Goal: Information Seeking & Learning: Learn about a topic

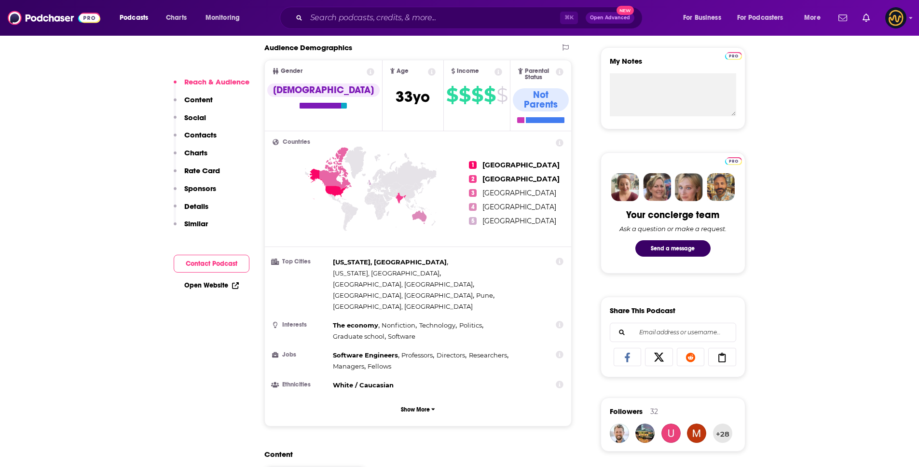
scroll to position [408, 0]
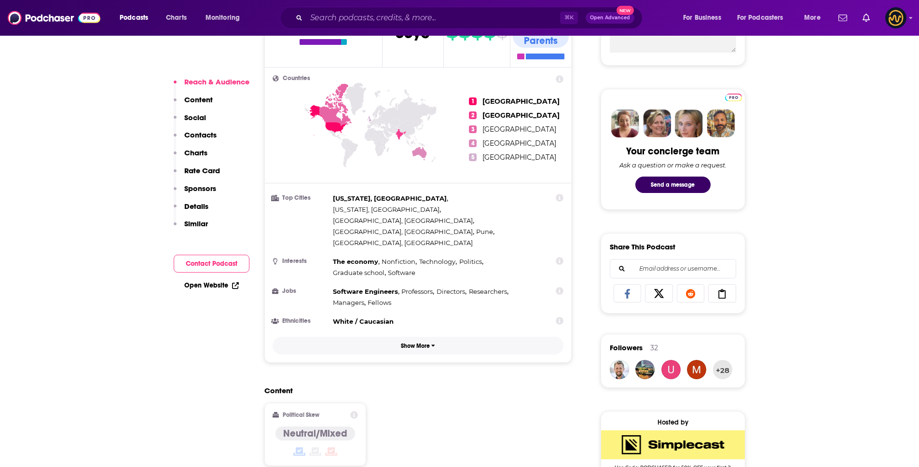
click at [425, 337] on button "Show More" at bounding box center [418, 346] width 291 height 18
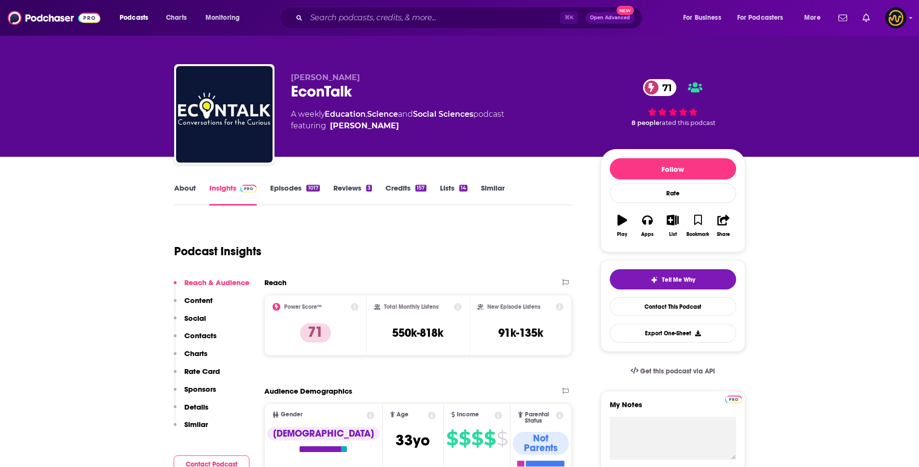
scroll to position [0, 0]
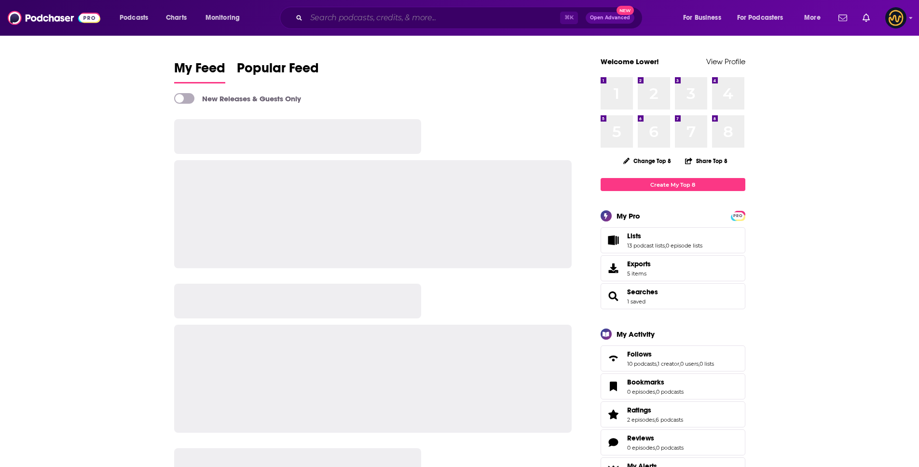
click at [364, 17] on input "Search podcasts, credits, & more..." at bounding box center [433, 17] width 254 height 15
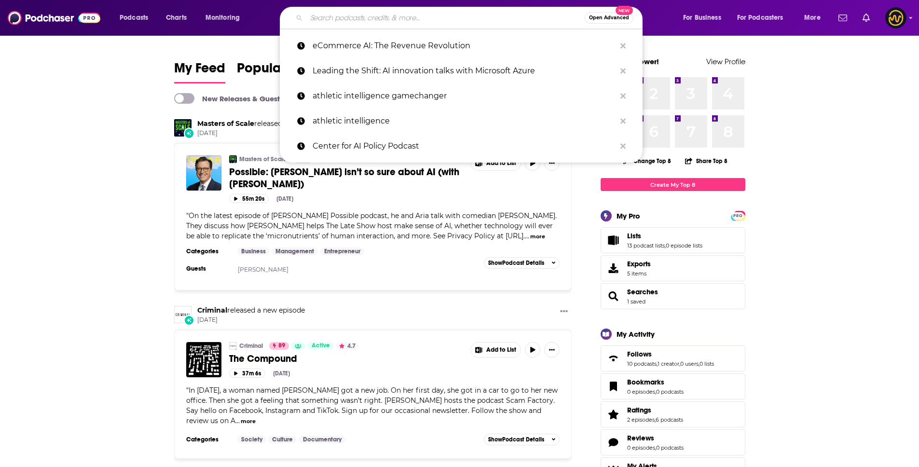
paste input ""Econ 102" with Noah Smith and Erik Torenberg"
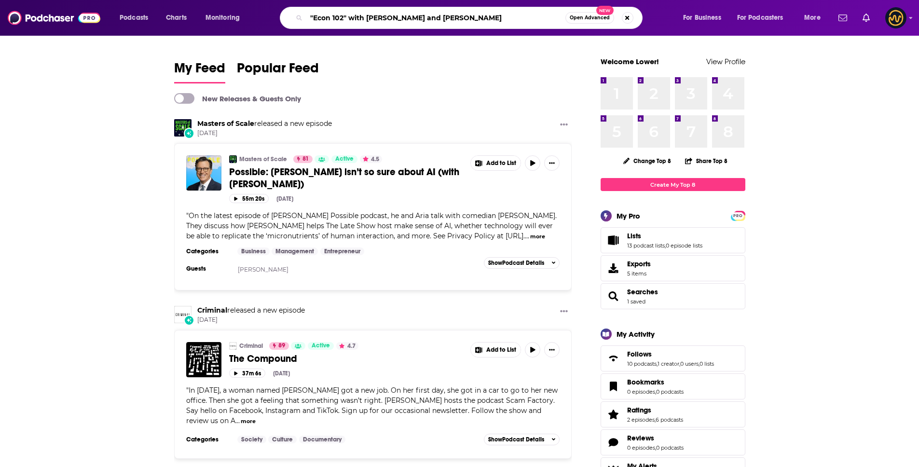
type input ""Econ 102" with Noah Smith and Erik Torenberg"
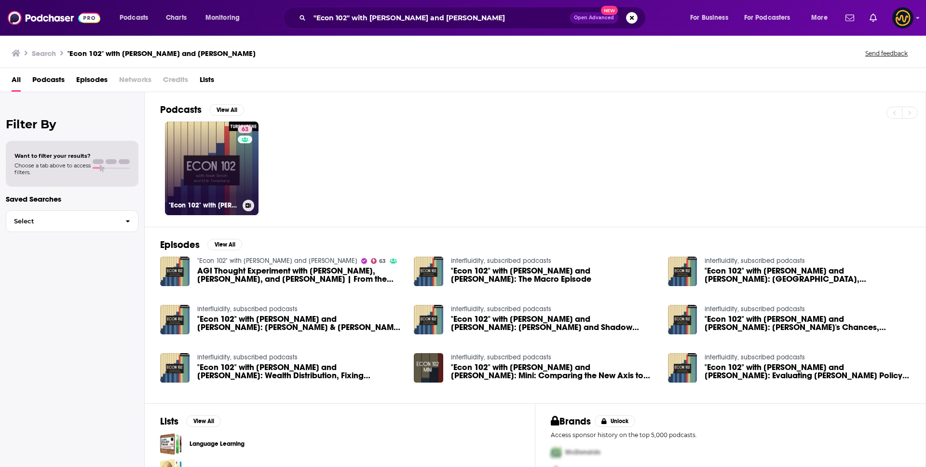
click at [218, 162] on link "63 "Econ 102" with Noah Smith and Erik Torenberg" at bounding box center [212, 169] width 94 height 94
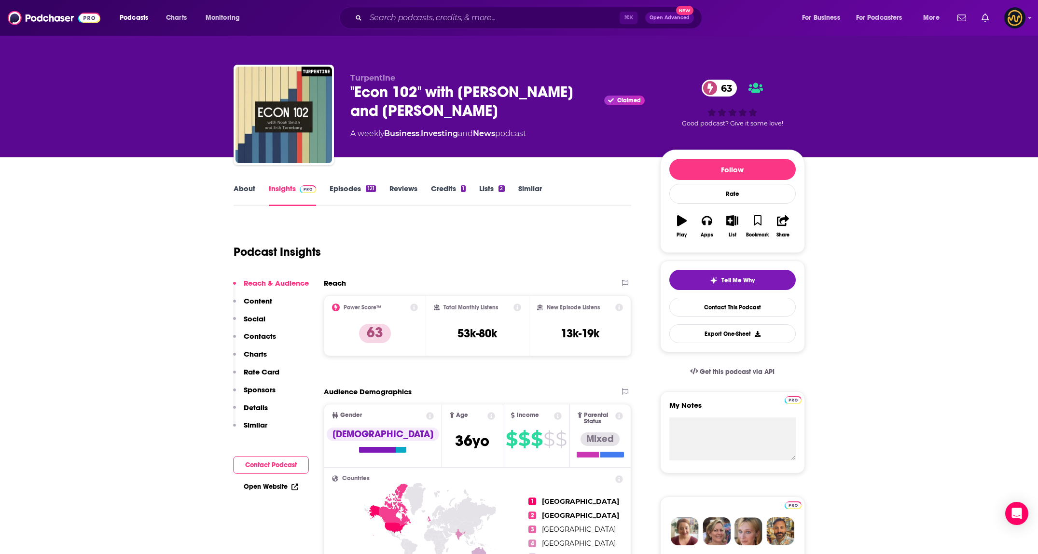
click at [251, 192] on link "About" at bounding box center [245, 195] width 22 height 22
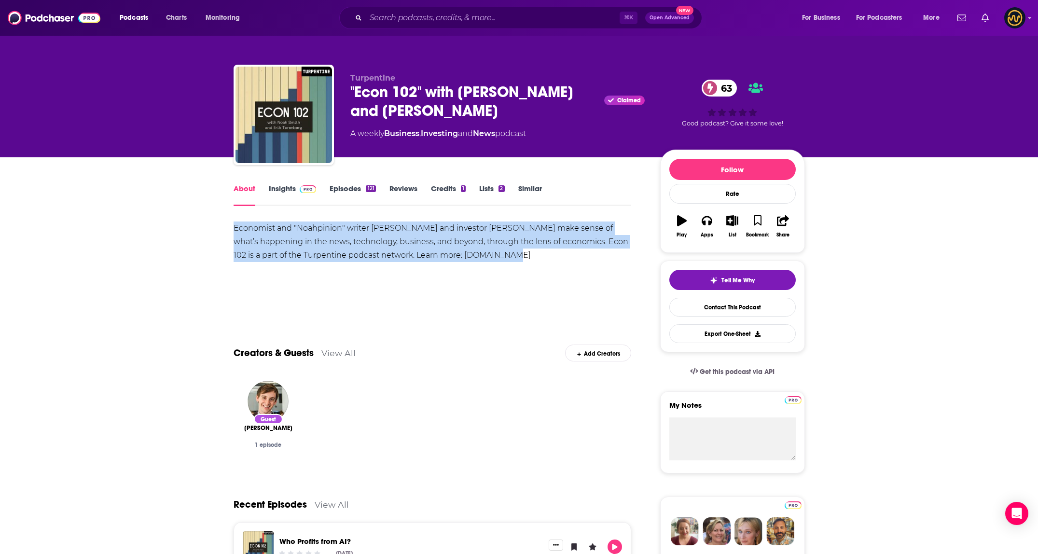
drag, startPoint x: 261, startPoint y: 236, endPoint x: 527, endPoint y: 265, distance: 267.5
click at [289, 188] on link "Insights" at bounding box center [293, 195] width 48 height 22
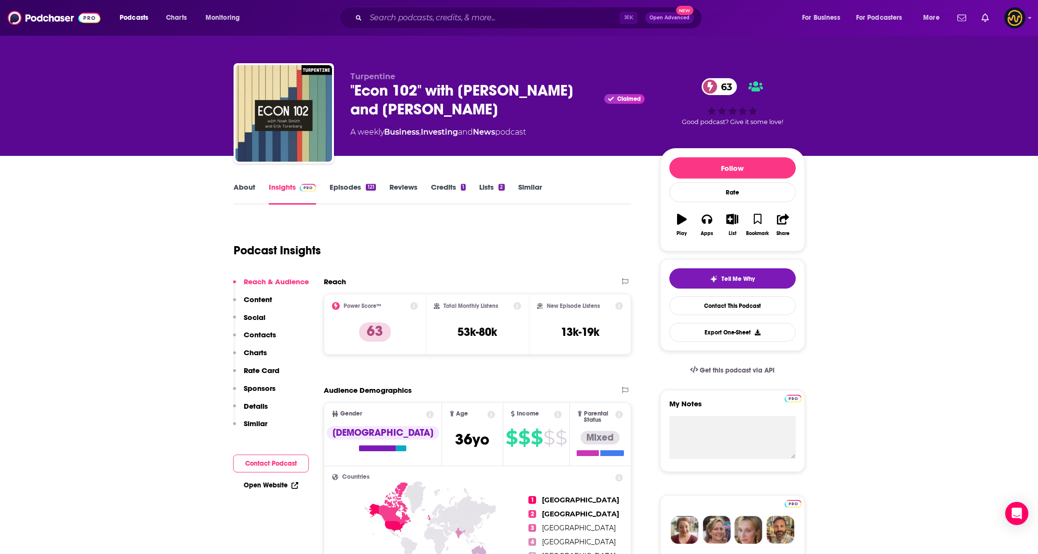
scroll to position [2, 0]
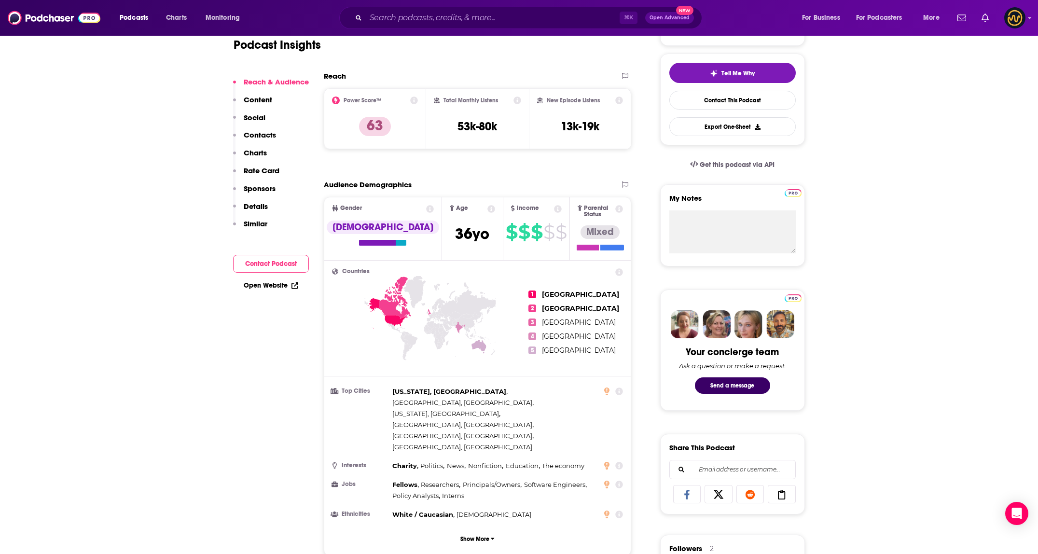
click at [258, 202] on p "Details" at bounding box center [256, 206] width 24 height 9
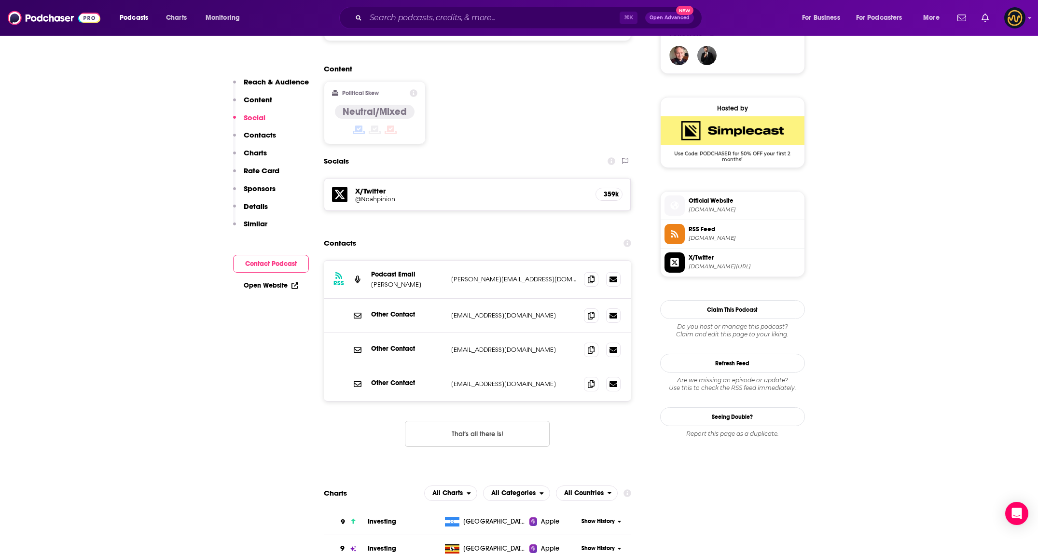
scroll to position [689, 0]
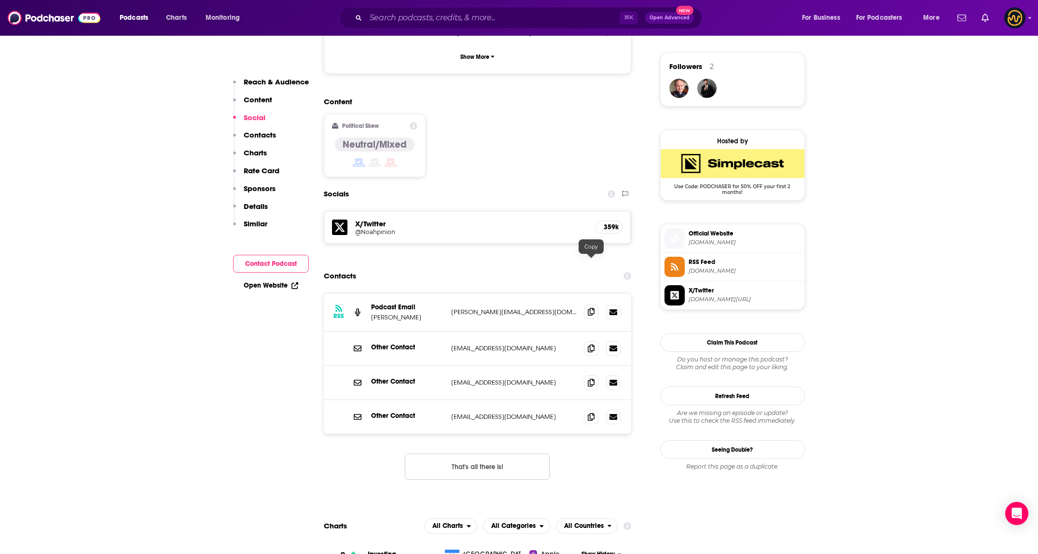
click at [595, 304] on span at bounding box center [591, 311] width 14 height 14
click at [591, 344] on icon at bounding box center [591, 348] width 7 height 8
click at [591, 413] on icon at bounding box center [591, 417] width 7 height 8
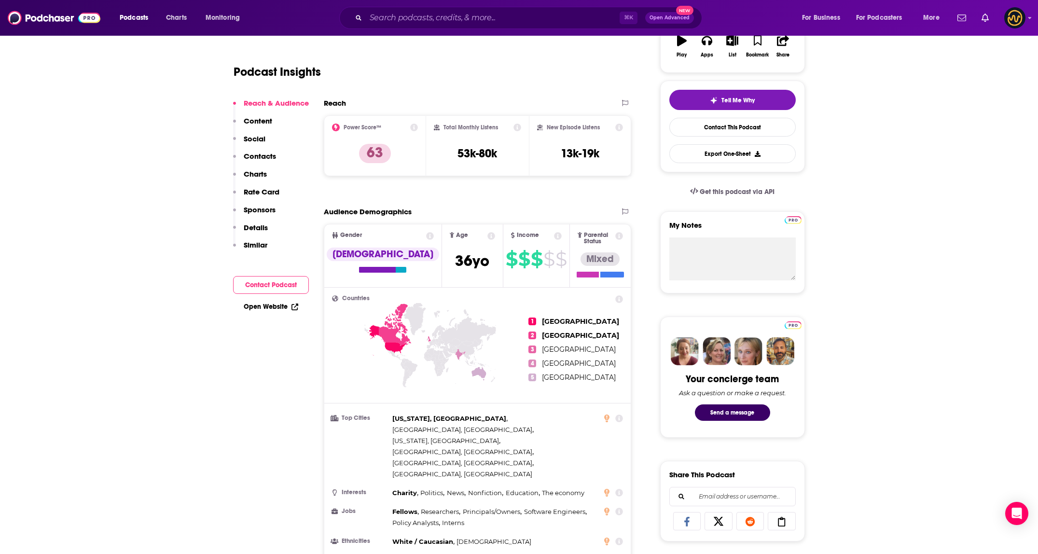
scroll to position [95, 0]
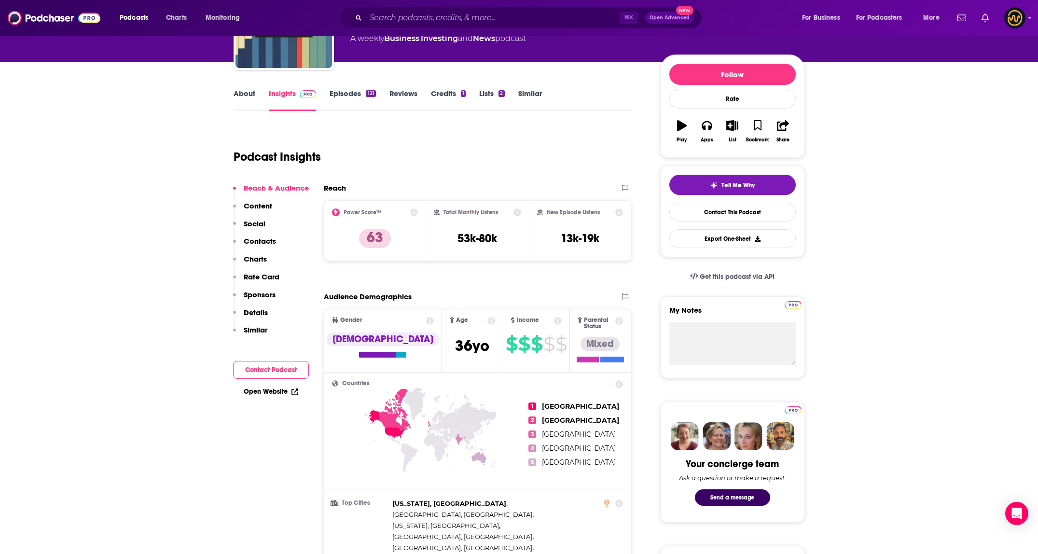
click at [261, 311] on p "Details" at bounding box center [256, 312] width 24 height 9
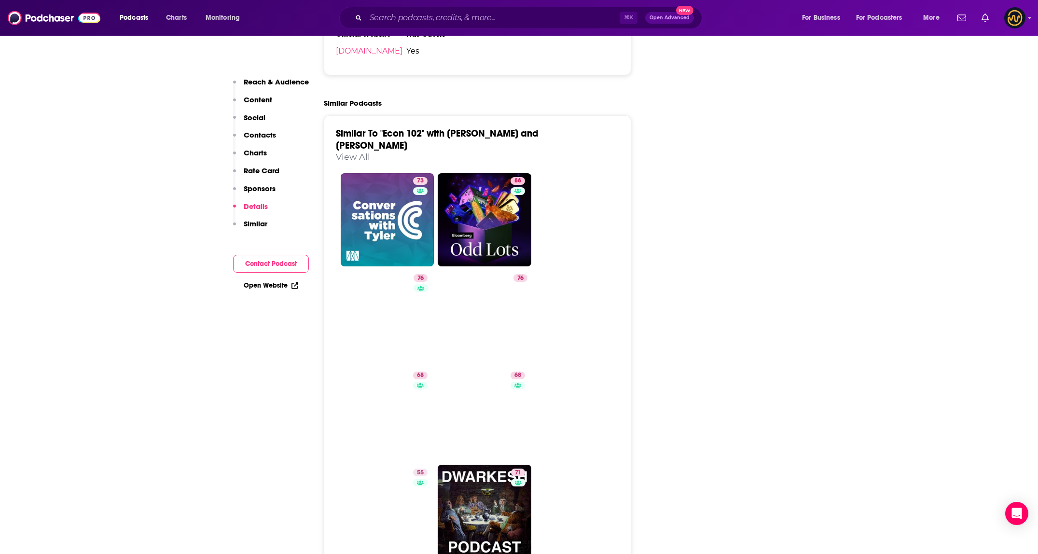
scroll to position [2059, 0]
